Goal: Task Accomplishment & Management: Manage account settings

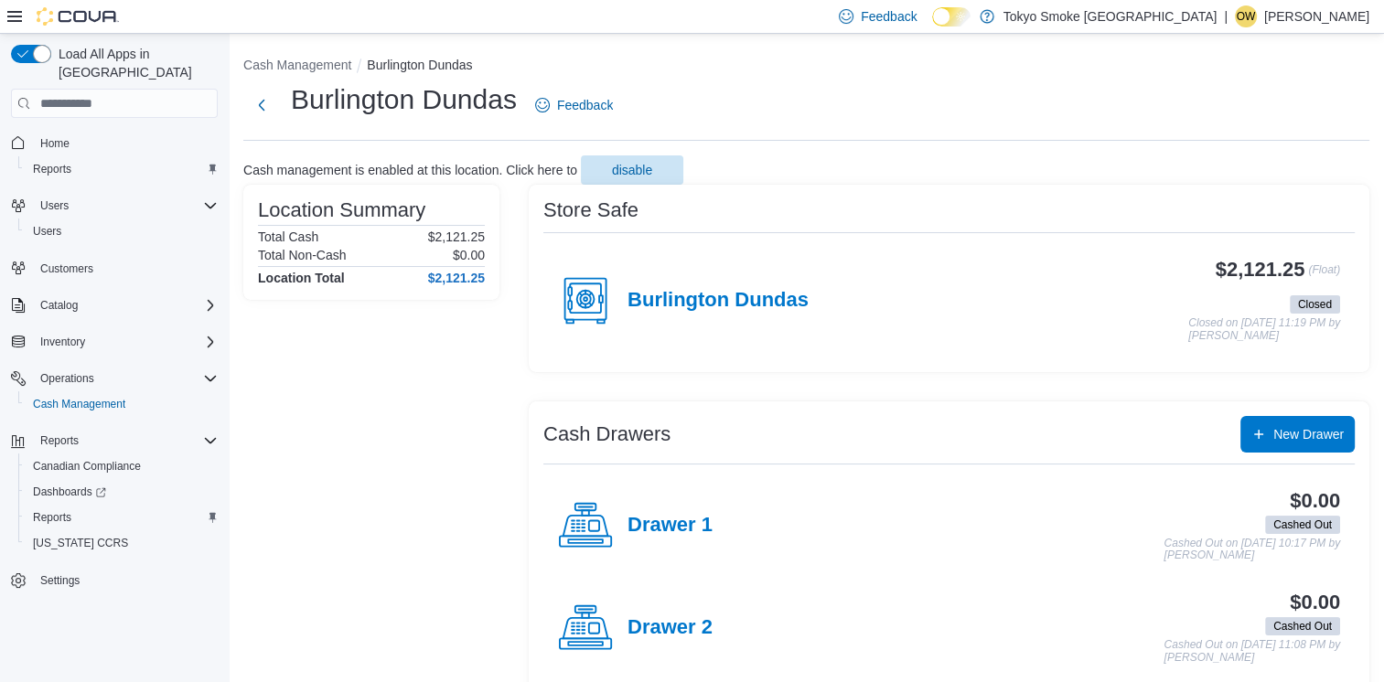
click at [1327, 18] on p "[PERSON_NAME]" at bounding box center [1316, 16] width 105 height 22
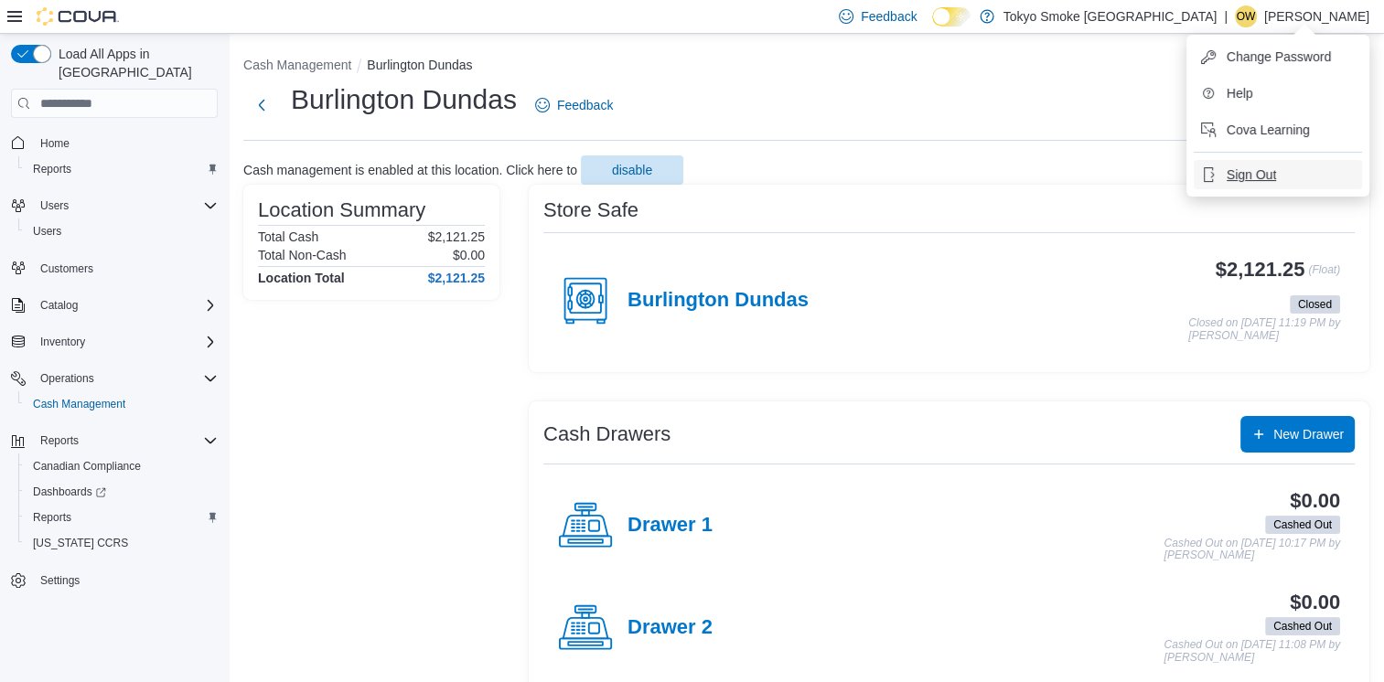
click at [1266, 173] on span "Sign Out" at bounding box center [1250, 175] width 49 height 18
